Goal: Navigation & Orientation: Find specific page/section

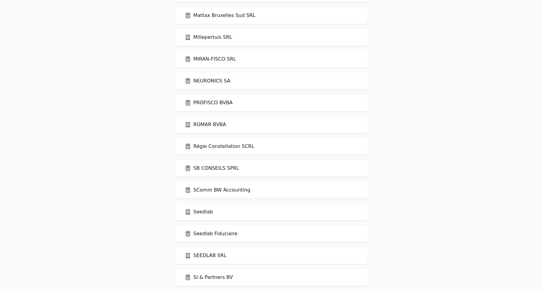
scroll to position [1225, 0]
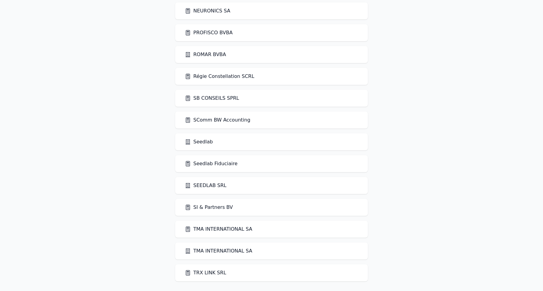
click at [215, 209] on link "SI & Partners BV" at bounding box center [209, 206] width 48 height 7
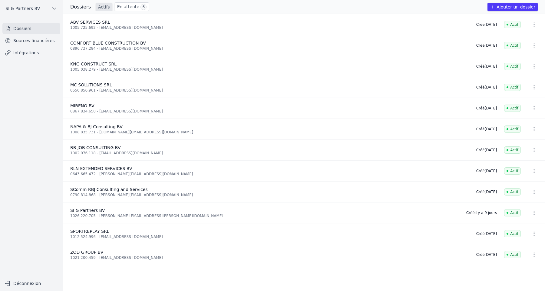
click at [33, 43] on link "Sources financières" at bounding box center [31, 40] width 58 height 11
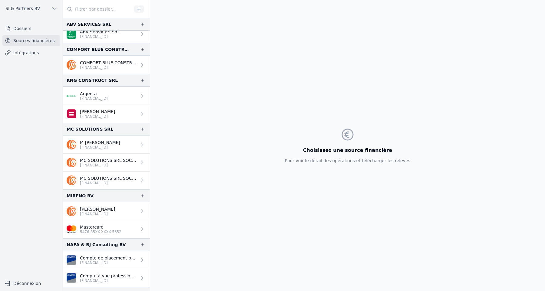
scroll to position [9, 0]
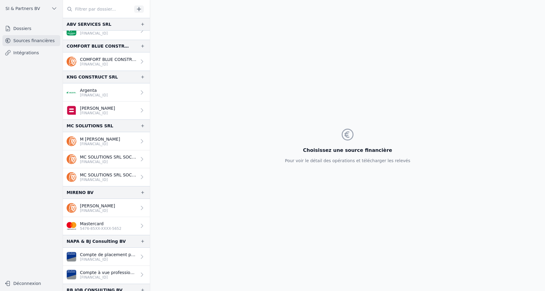
click at [114, 111] on p "BE50 0689 5519 6918" at bounding box center [97, 113] width 35 height 5
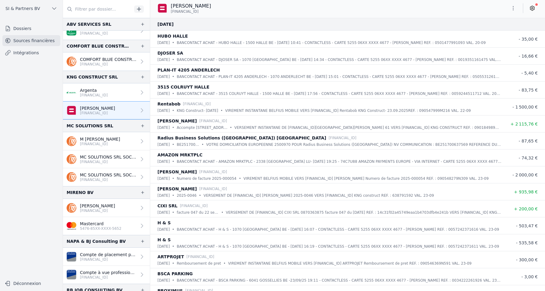
click at [86, 94] on p "BE12 9734 7522 8292" at bounding box center [94, 95] width 28 height 5
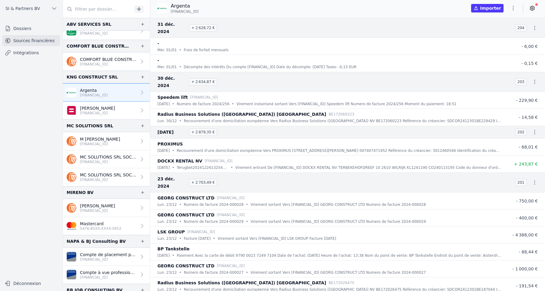
click at [94, 105] on p "Teodora Stoyanova" at bounding box center [97, 108] width 35 height 6
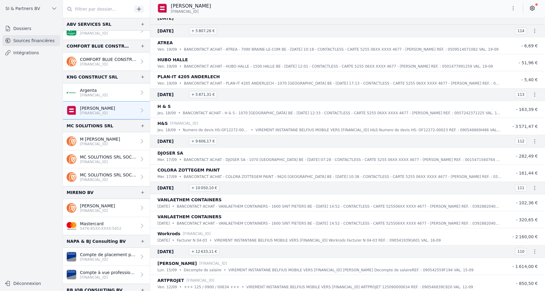
scroll to position [371, 0]
